Goal: Information Seeking & Learning: Stay updated

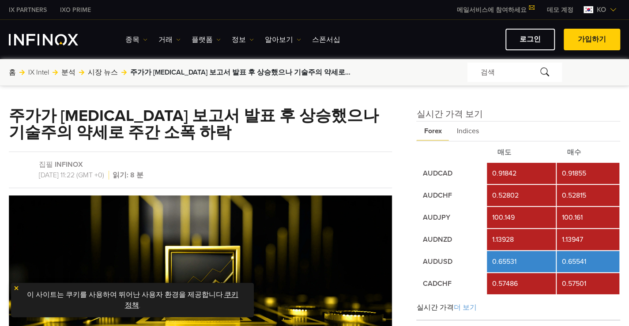
click at [594, 7] on span "ko" at bounding box center [601, 9] width 16 height 11
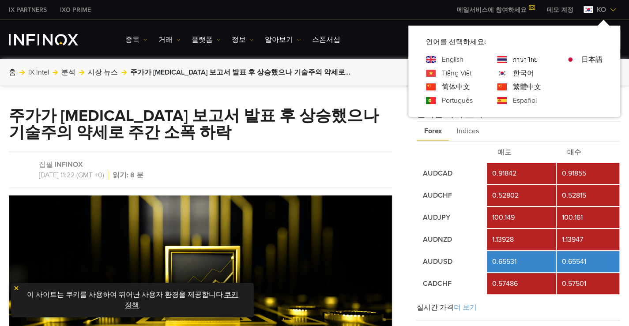
click at [591, 59] on link "日本語" at bounding box center [591, 59] width 21 height 11
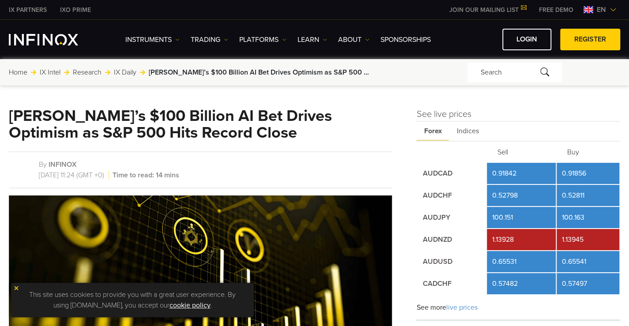
click at [593, 13] on span "en" at bounding box center [601, 9] width 16 height 11
